Goal: Task Accomplishment & Management: Use online tool/utility

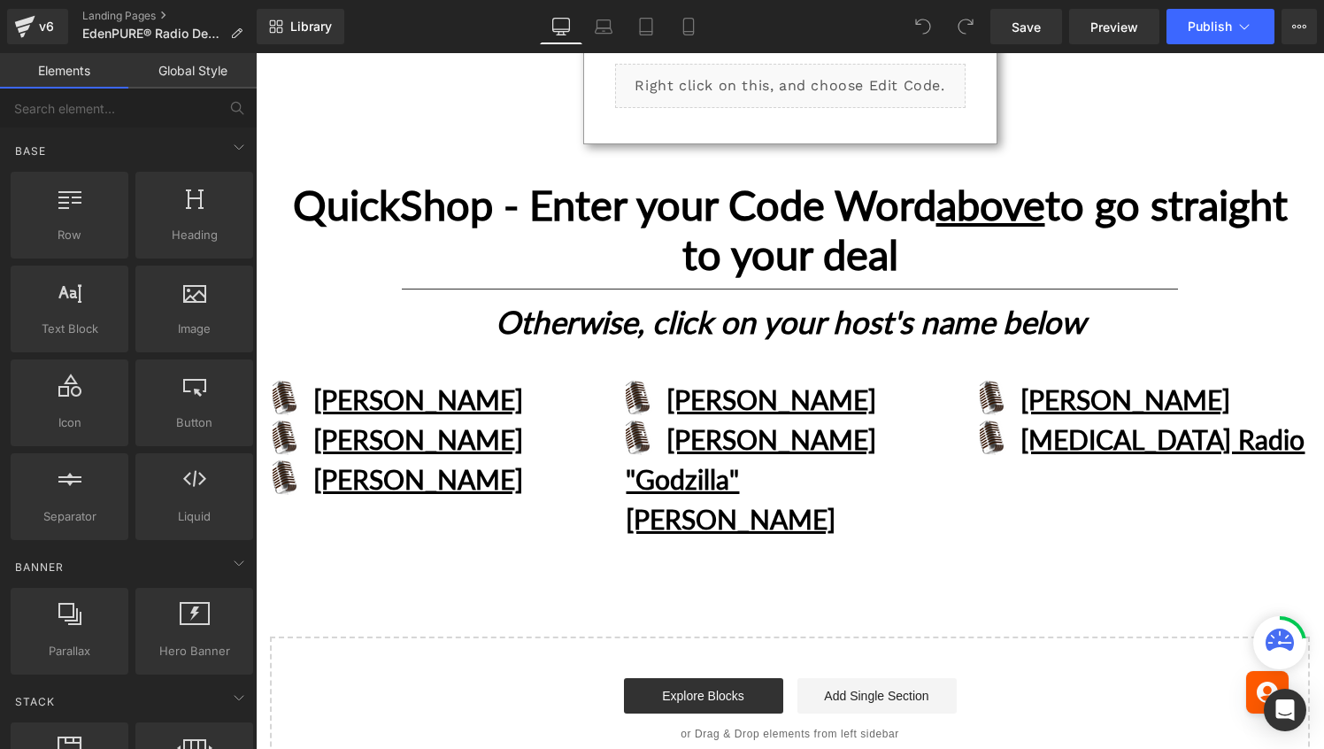
scroll to position [560, 0]
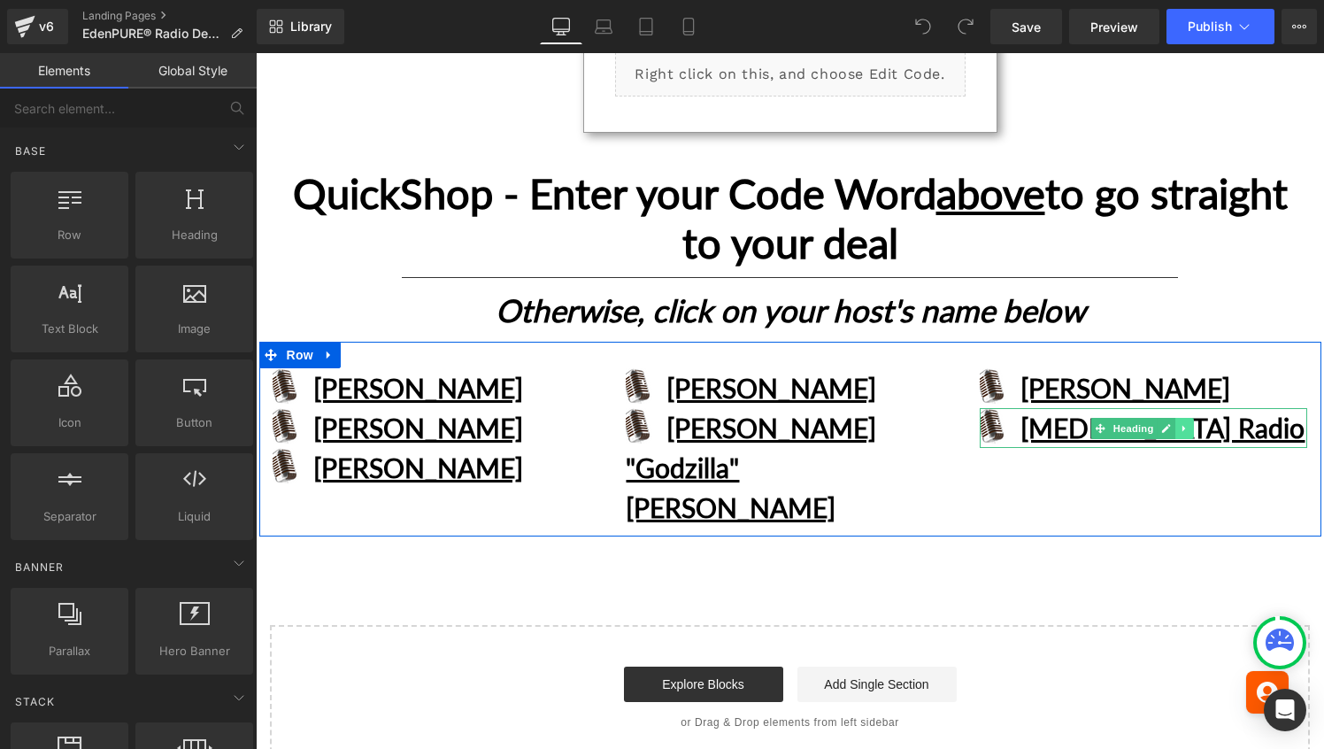
click at [1182, 425] on icon at bounding box center [1183, 428] width 3 height 6
click at [1189, 423] on icon at bounding box center [1194, 428] width 10 height 11
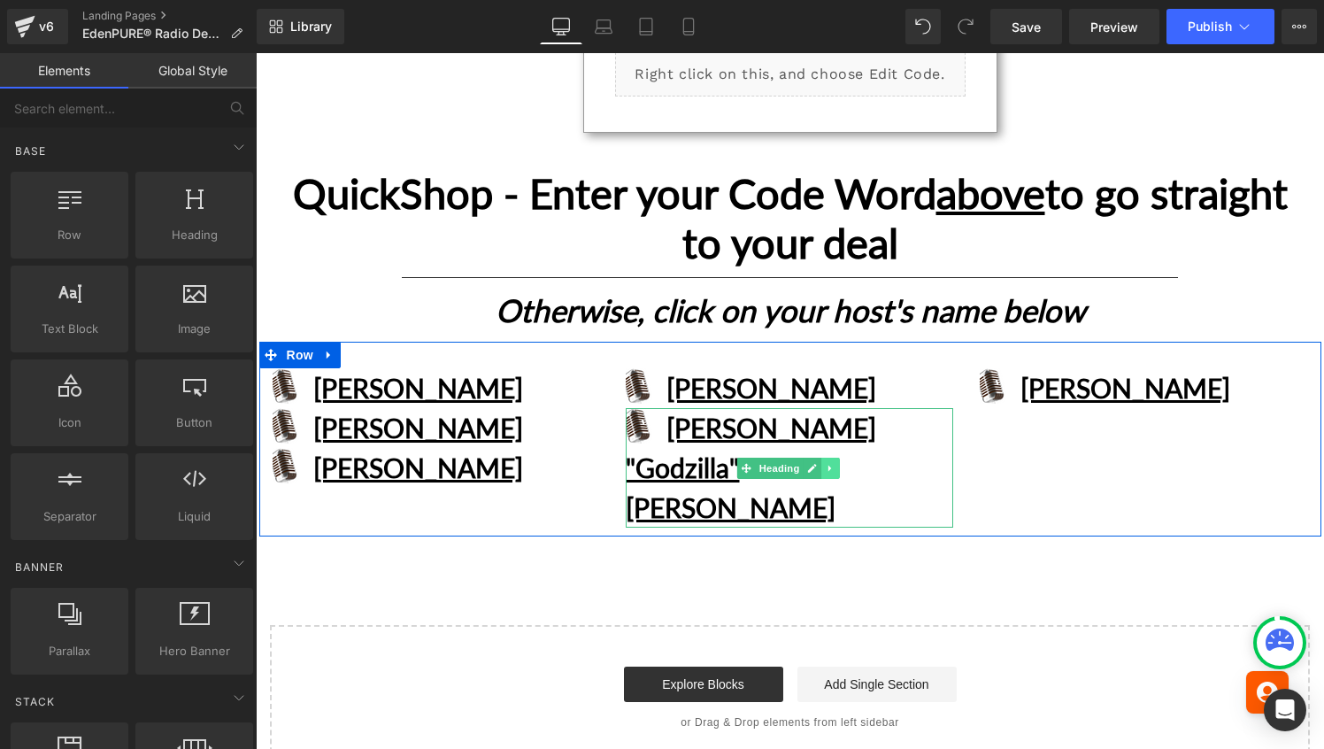
click at [828, 463] on icon at bounding box center [831, 468] width 10 height 11
click at [835, 463] on icon at bounding box center [840, 468] width 10 height 10
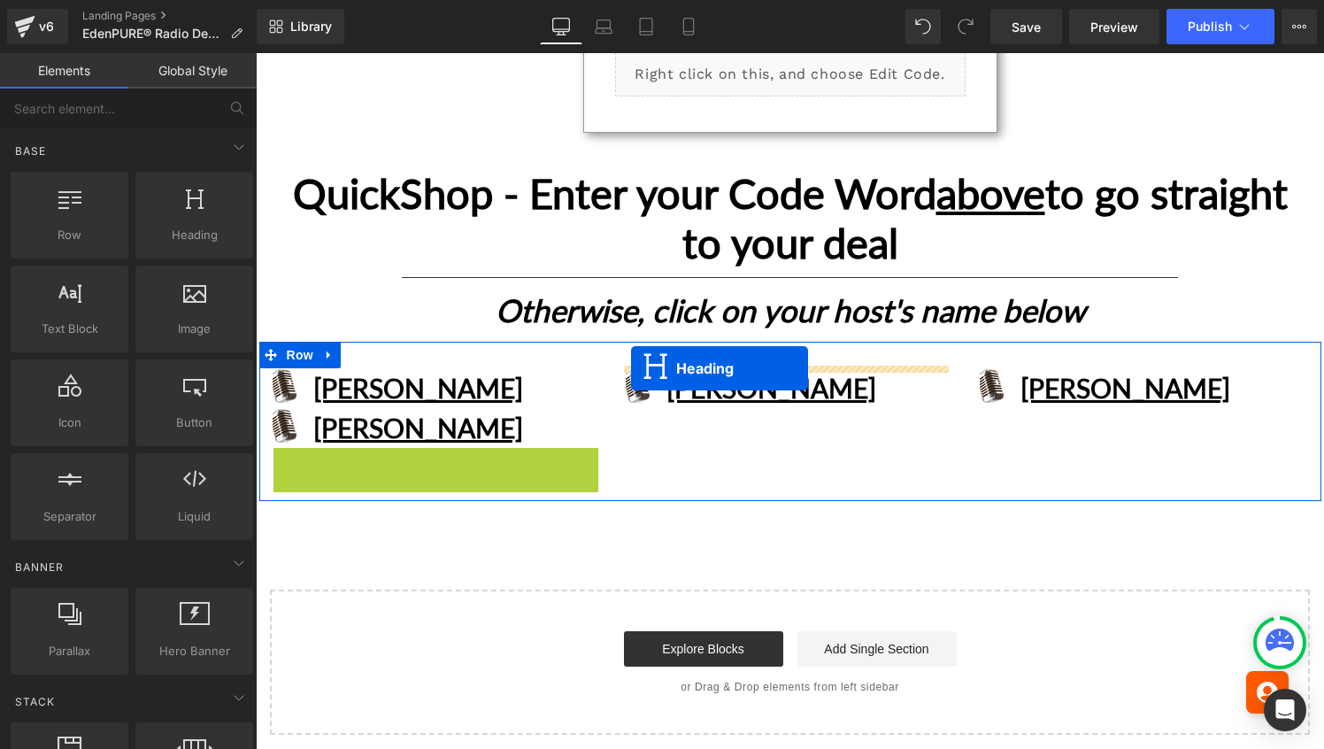
drag, startPoint x: 386, startPoint y: 461, endPoint x: 631, endPoint y: 368, distance: 262.1
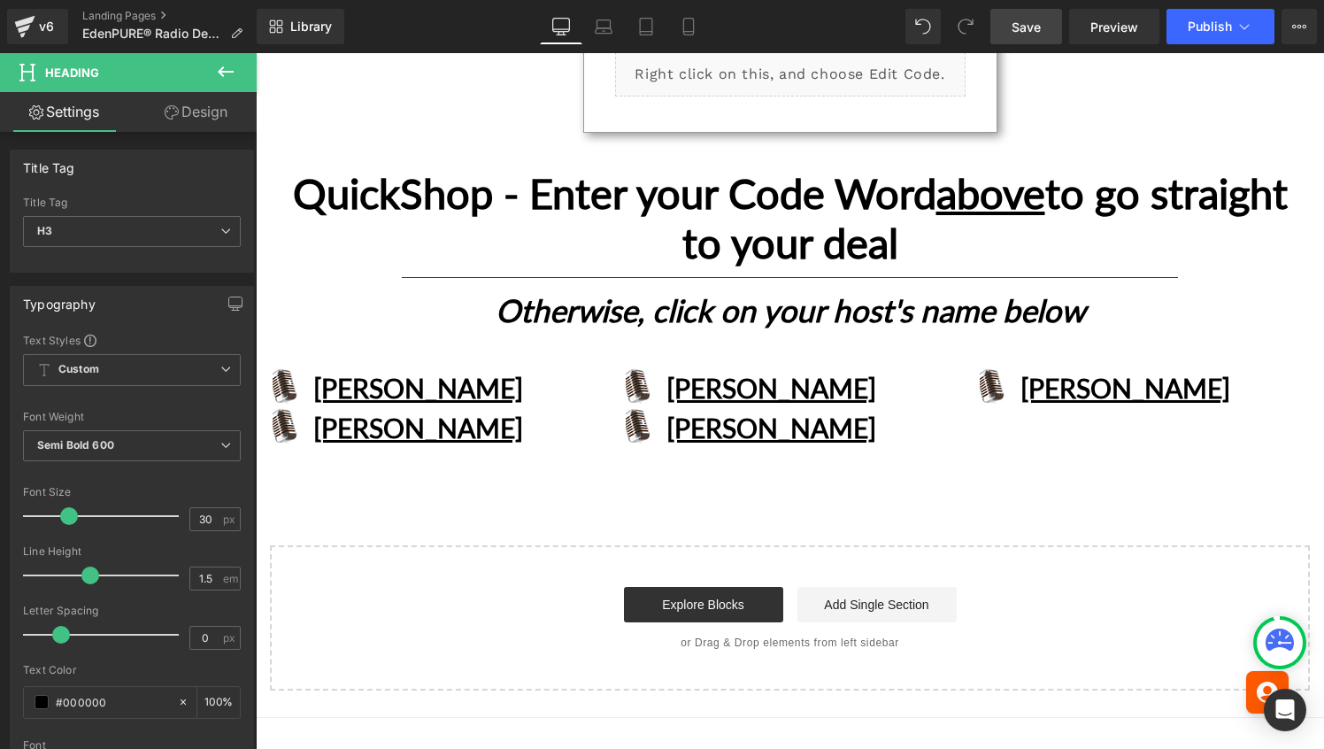
click at [1036, 25] on span "Save" at bounding box center [1025, 27] width 29 height 19
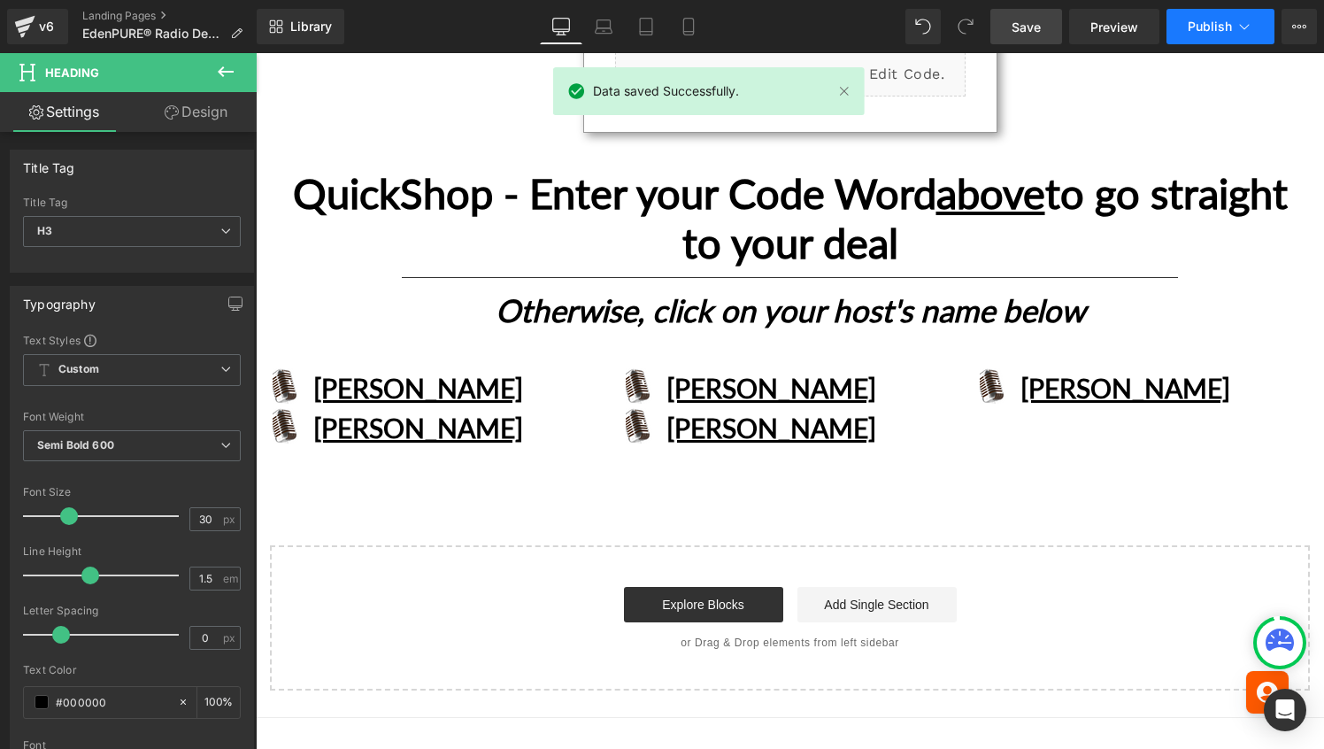
click at [1202, 21] on span "Publish" at bounding box center [1209, 26] width 44 height 14
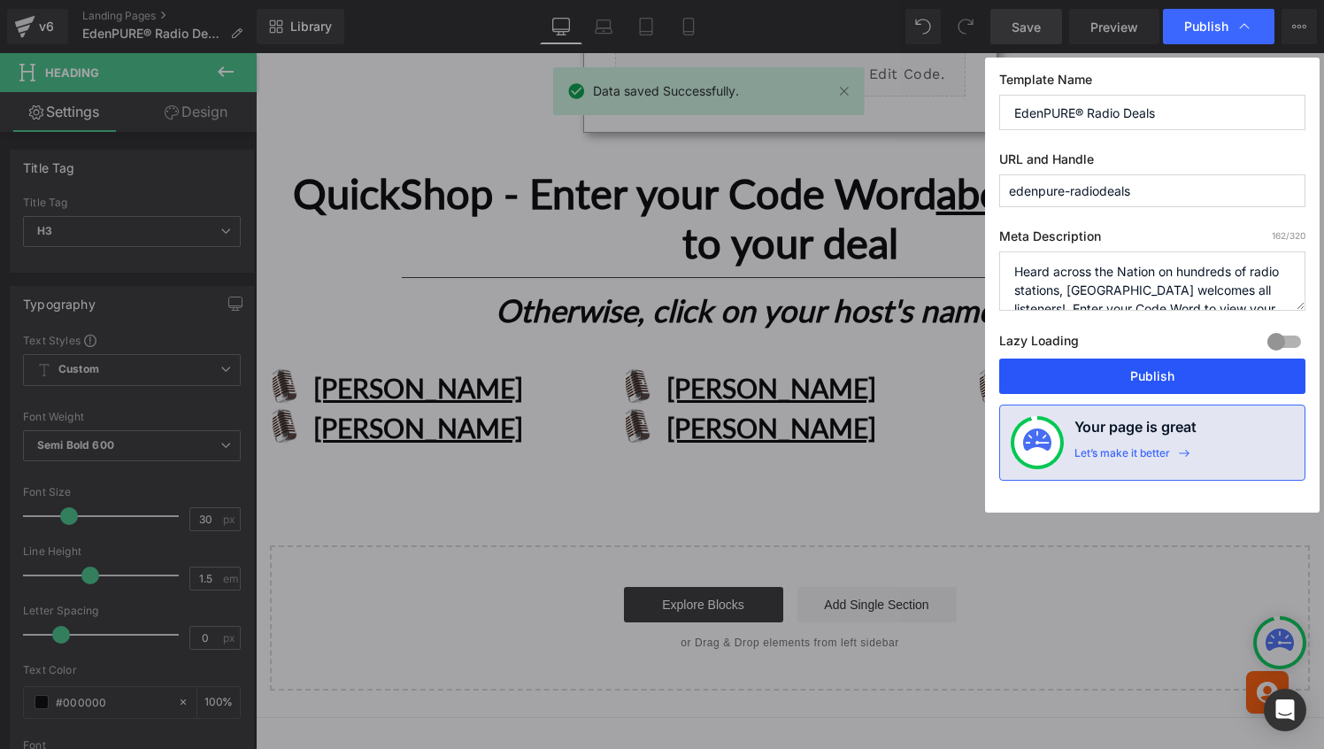
click at [1146, 374] on button "Publish" at bounding box center [1152, 375] width 306 height 35
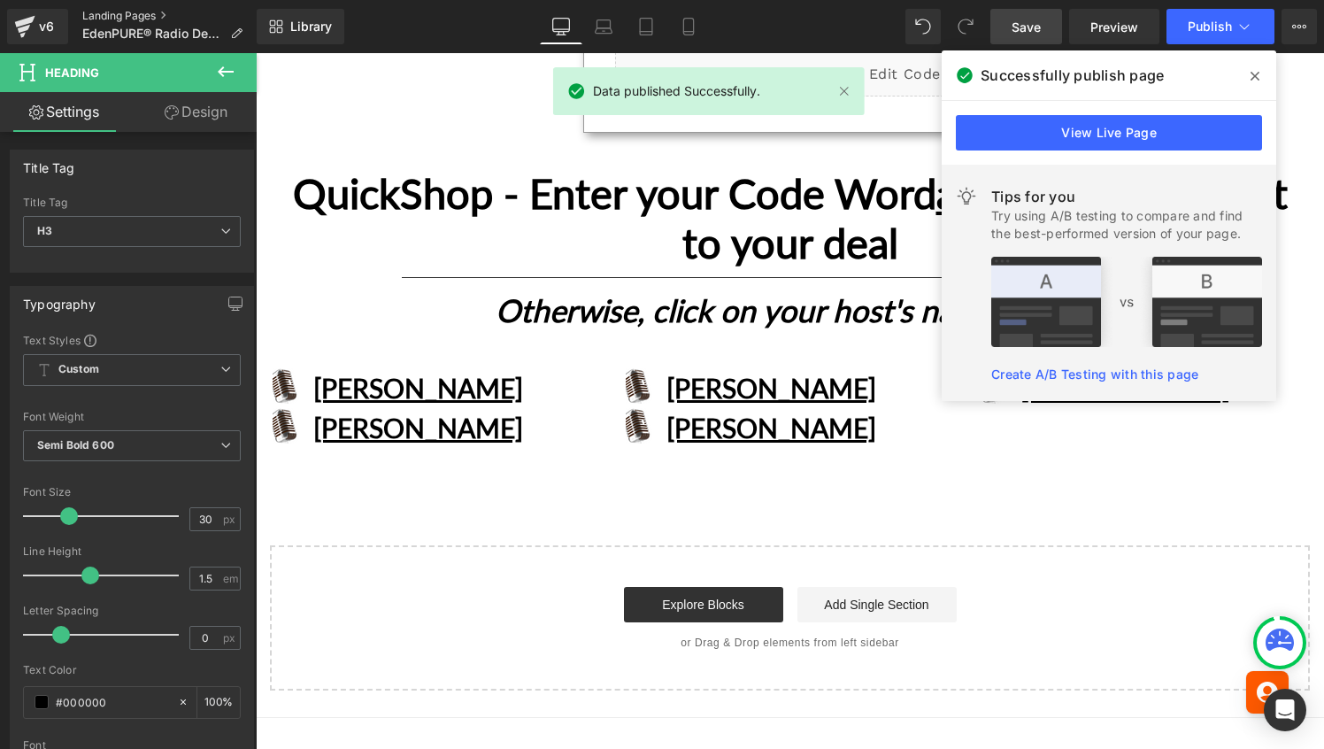
click at [113, 13] on link "Landing Pages" at bounding box center [169, 16] width 174 height 14
